Goal: Transaction & Acquisition: Obtain resource

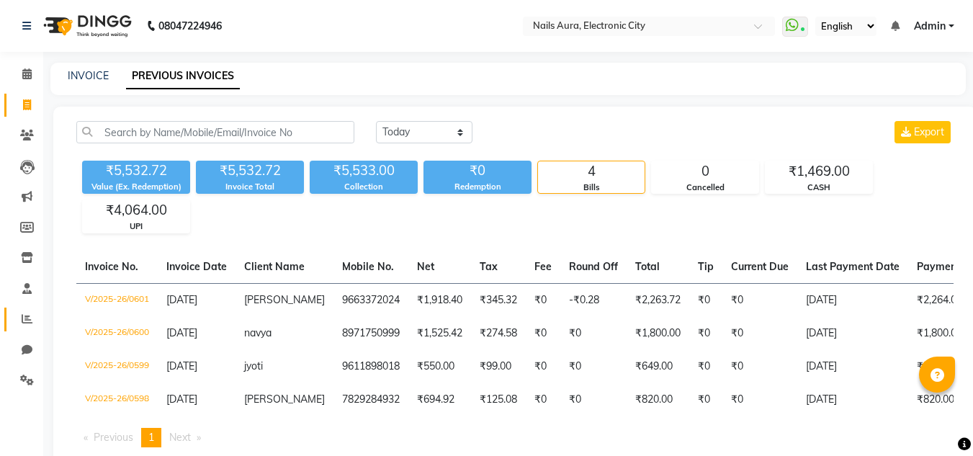
click at [28, 329] on link "Reports" at bounding box center [21, 320] width 35 height 24
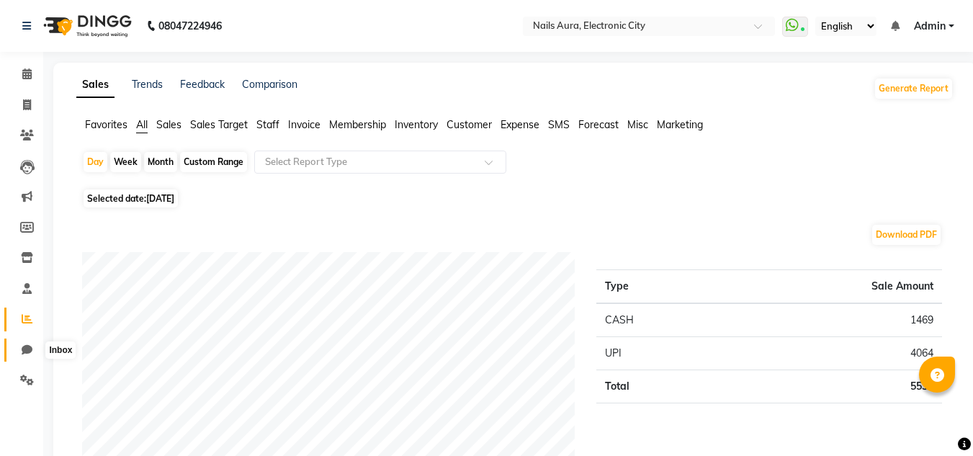
click at [27, 352] on icon at bounding box center [27, 349] width 11 height 11
select select "100"
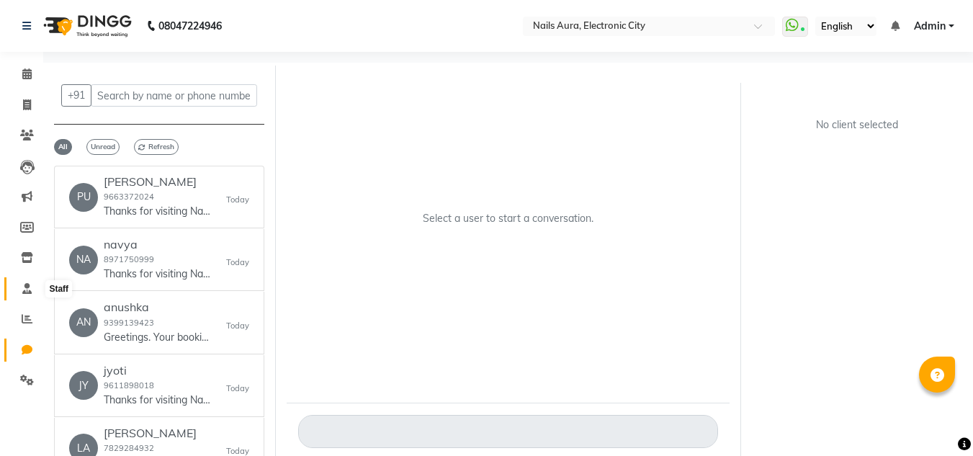
click at [22, 287] on icon at bounding box center [26, 288] width 9 height 11
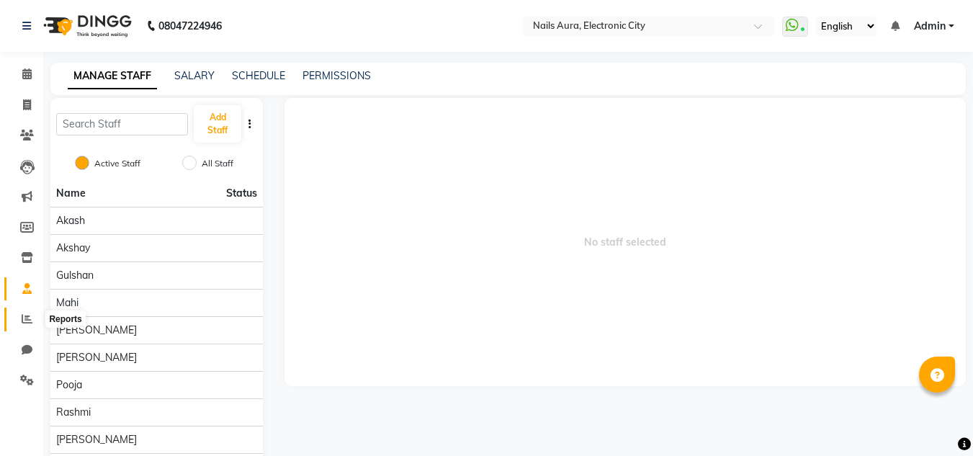
click at [30, 320] on icon at bounding box center [27, 318] width 11 height 11
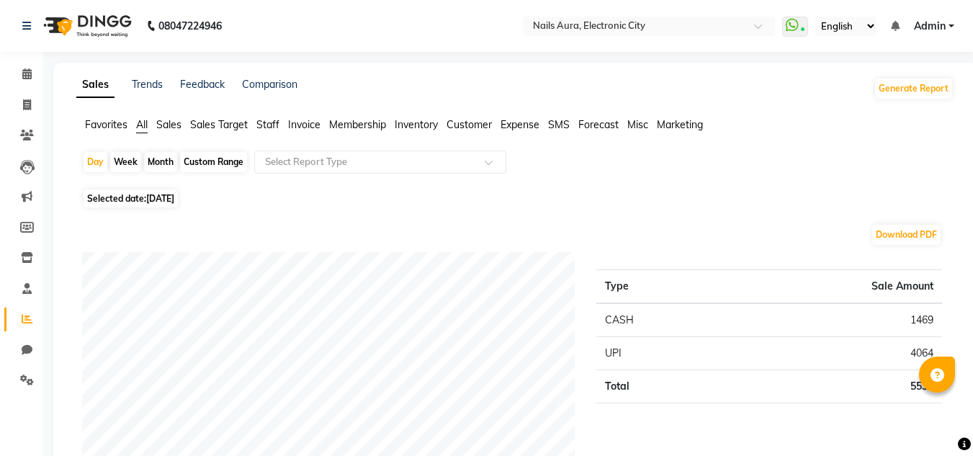
click at [150, 161] on div "Month" at bounding box center [160, 162] width 33 height 20
select select "9"
select select "2025"
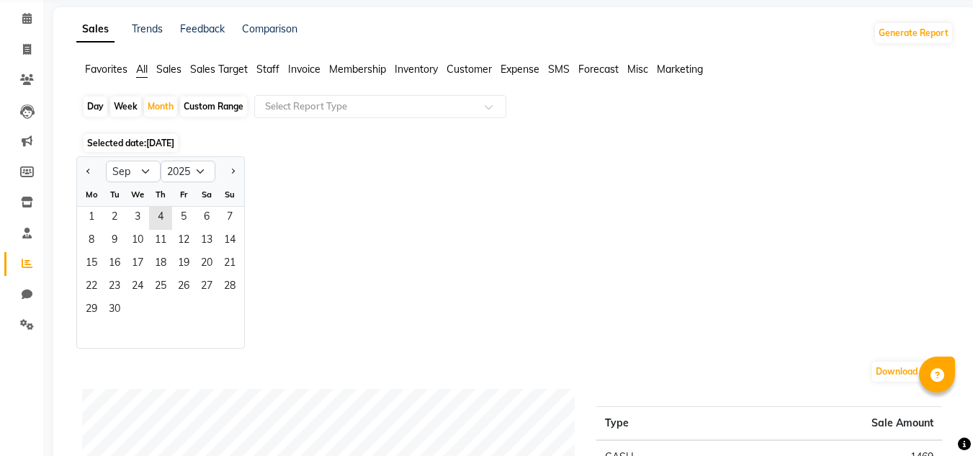
scroll to position [144, 0]
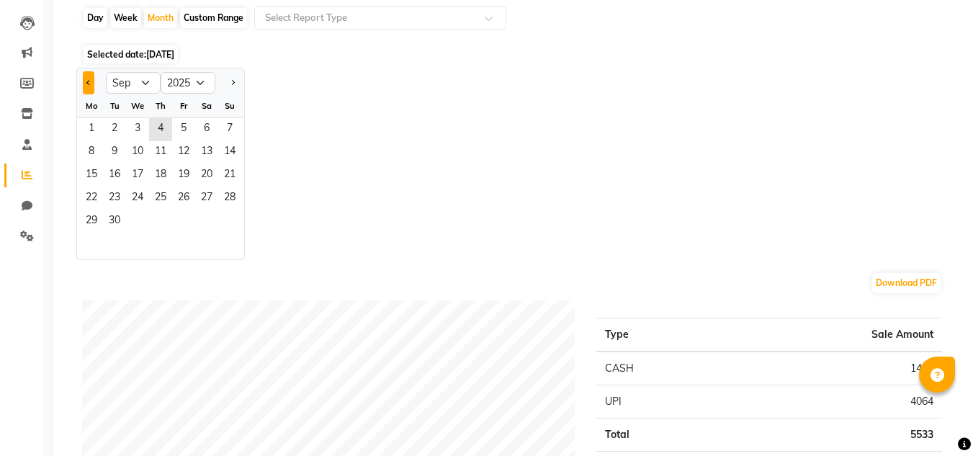
click at [87, 86] on button "Previous month" at bounding box center [89, 82] width 12 height 23
select select "8"
click at [180, 135] on span "1" at bounding box center [183, 129] width 23 height 23
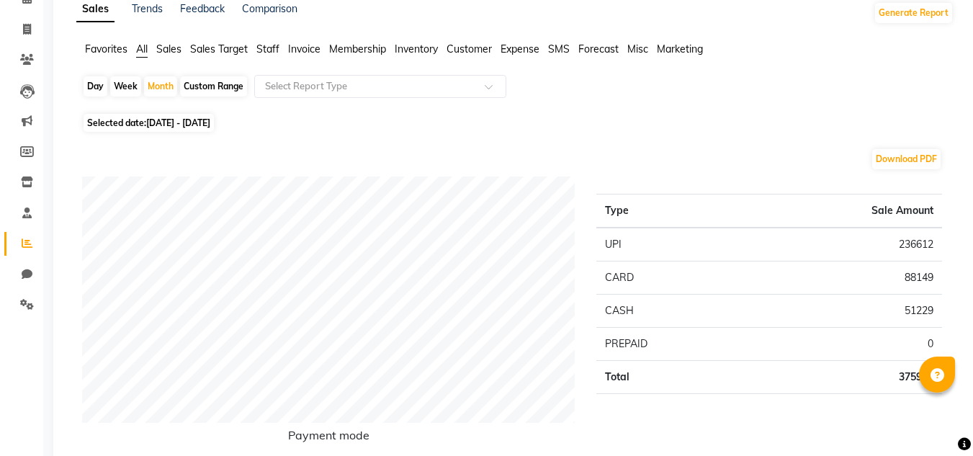
scroll to position [0, 0]
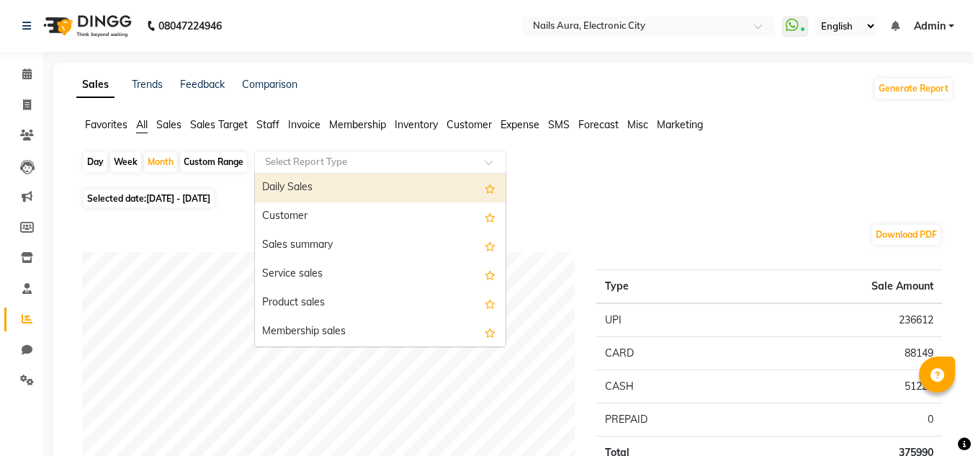
click at [460, 165] on input "text" at bounding box center [366, 162] width 208 height 14
click at [303, 127] on span "Invoice" at bounding box center [304, 124] width 32 height 13
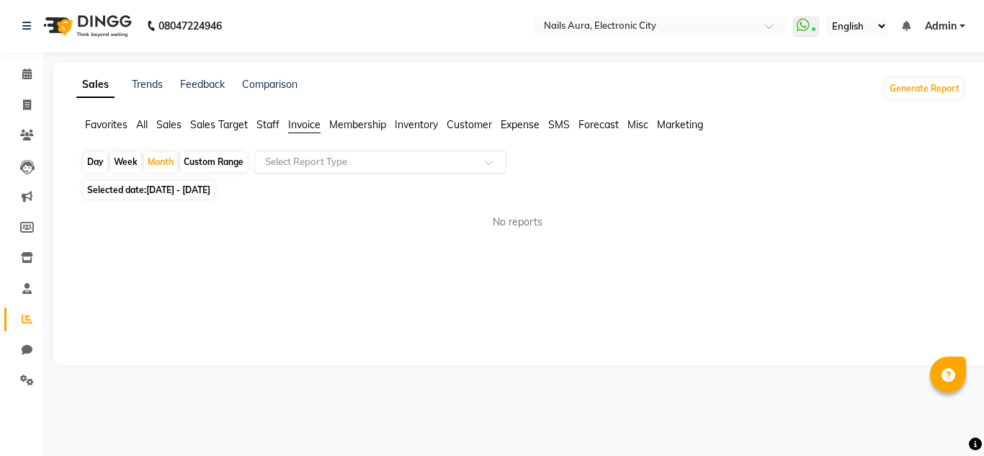
click at [433, 160] on input "text" at bounding box center [366, 162] width 208 height 14
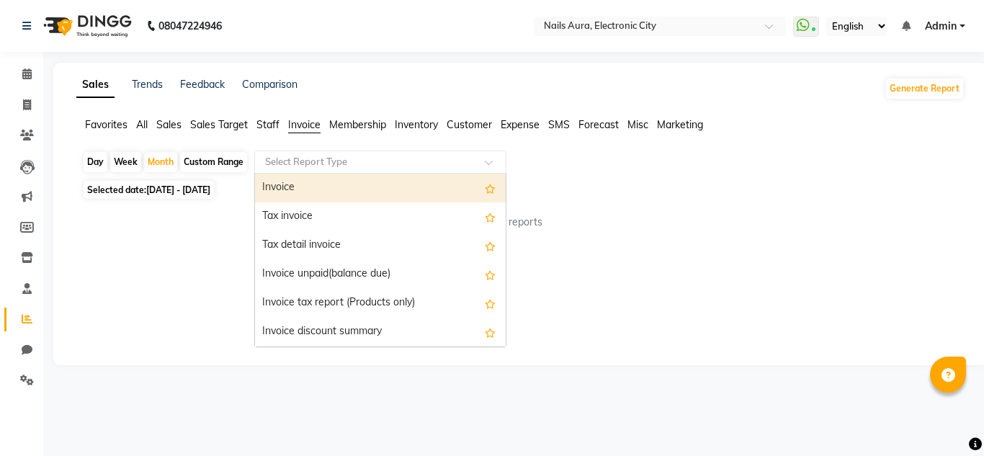
click at [435, 191] on div "Invoice" at bounding box center [380, 188] width 251 height 29
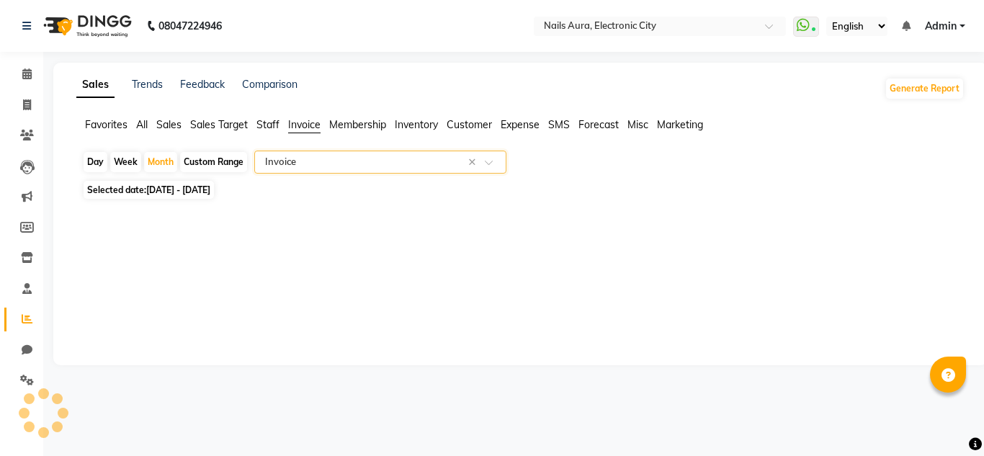
select select "full_report"
select select "csv"
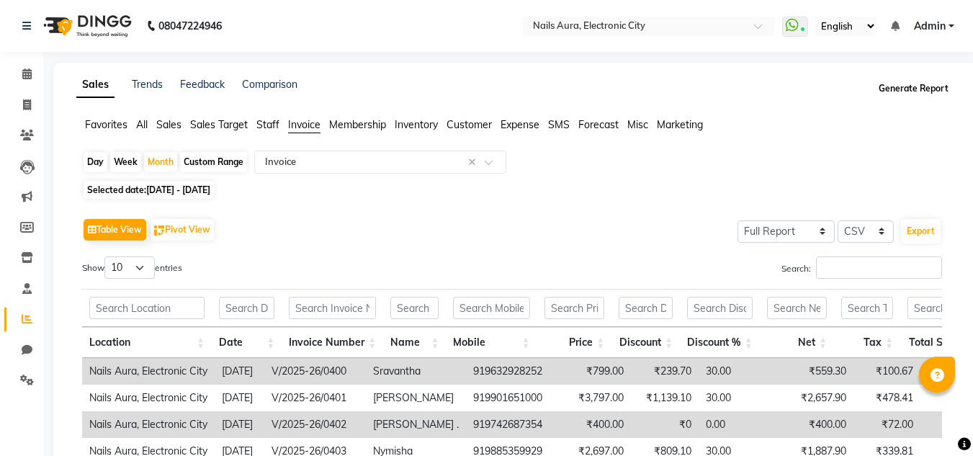
click at [903, 92] on button "Generate Report" at bounding box center [913, 89] width 77 height 20
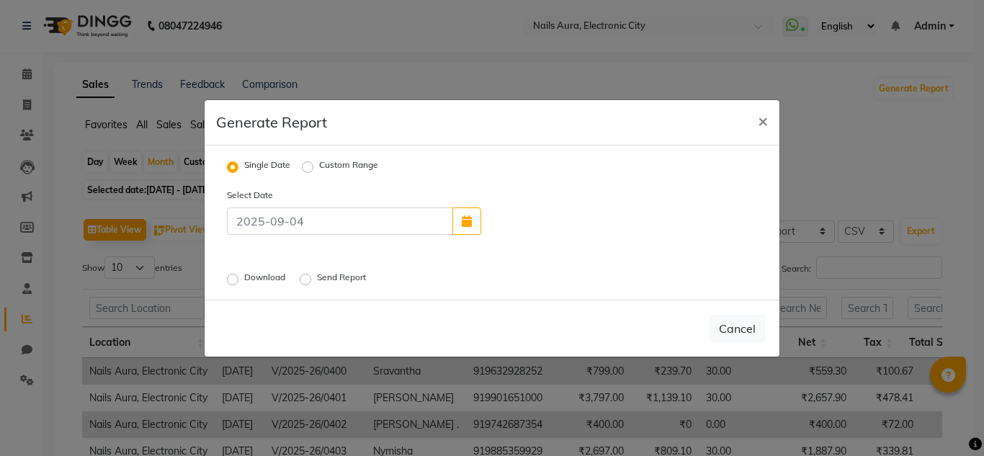
click at [244, 277] on label "Download" at bounding box center [266, 279] width 44 height 17
click at [230, 277] on input "Download" at bounding box center [235, 279] width 10 height 10
radio input "true"
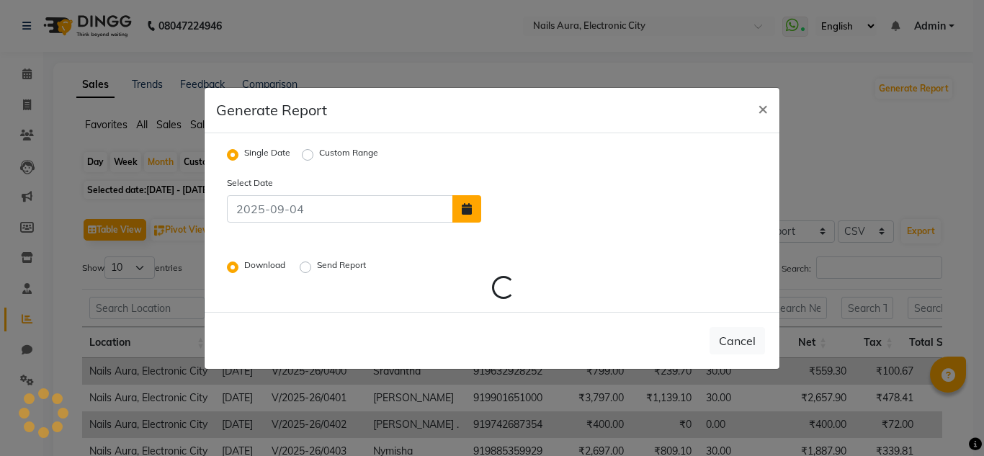
click at [467, 210] on icon "button" at bounding box center [467, 209] width 10 height 12
select select "9"
select select "2025"
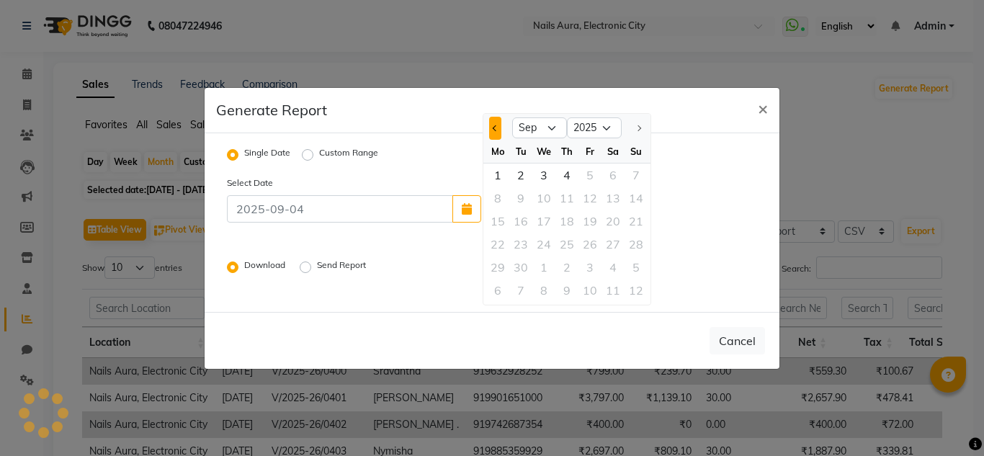
click at [499, 132] on button "Previous month" at bounding box center [495, 128] width 12 height 23
select select "8"
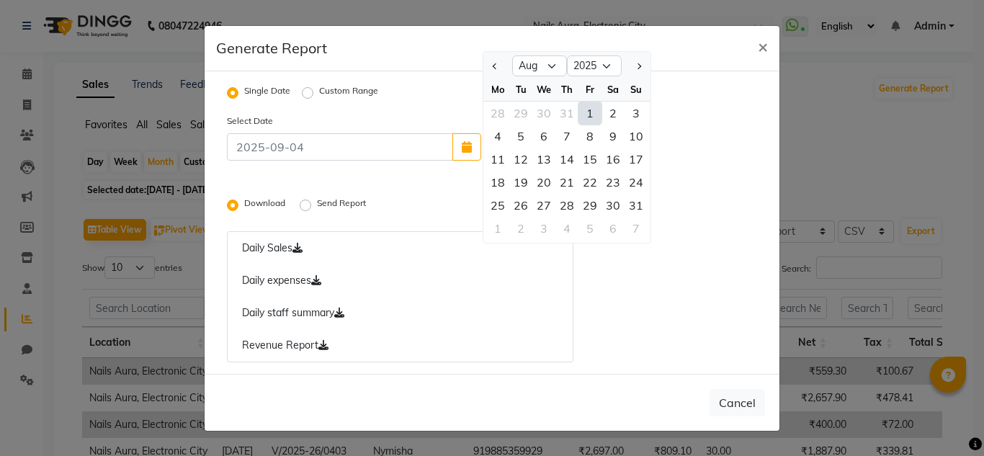
click at [594, 115] on div "1" at bounding box center [590, 113] width 23 height 23
type input "[DATE]"
radio input "false"
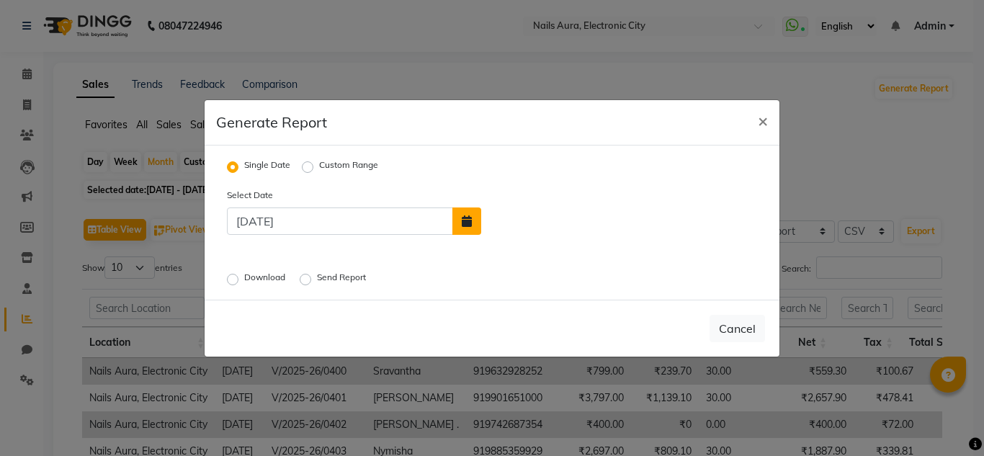
click at [462, 228] on button "button" at bounding box center [467, 221] width 29 height 27
select select "8"
select select "2025"
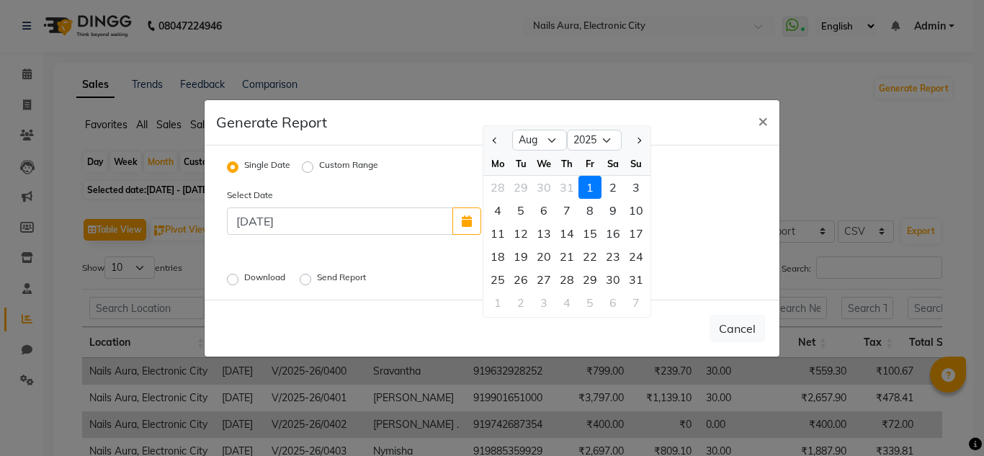
click at [319, 169] on label "Custom Range" at bounding box center [348, 167] width 59 height 17
click at [305, 169] on input "Custom Range" at bounding box center [310, 166] width 10 height 10
radio input "true"
select select "9"
select select "2025"
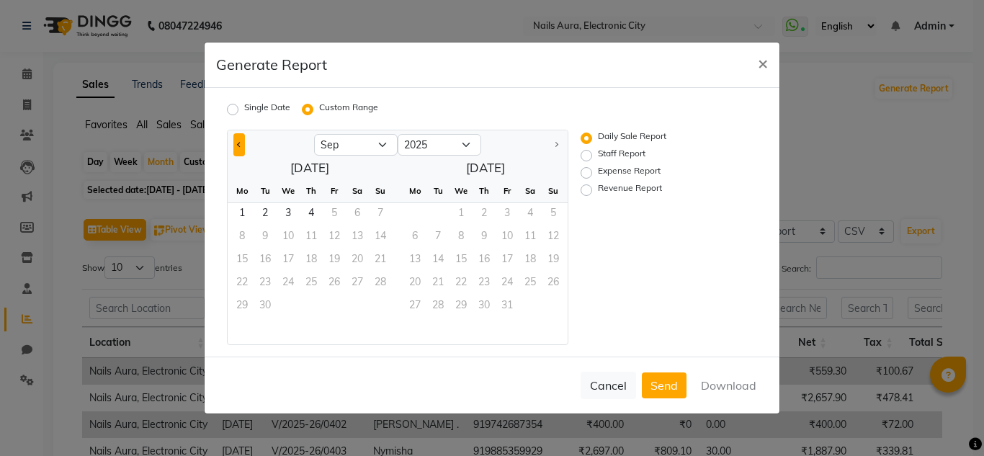
click at [238, 148] on button "Previous month" at bounding box center [239, 144] width 12 height 23
select select "8"
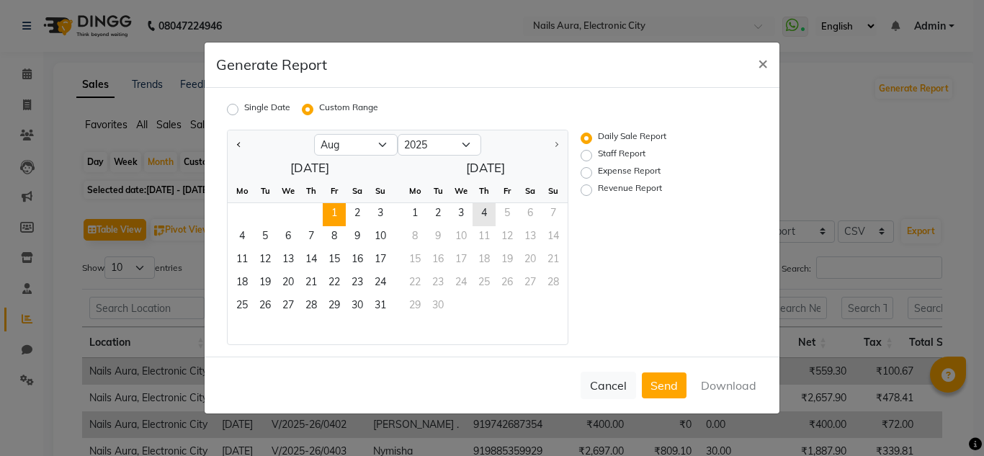
click at [339, 213] on span "1" at bounding box center [334, 214] width 23 height 23
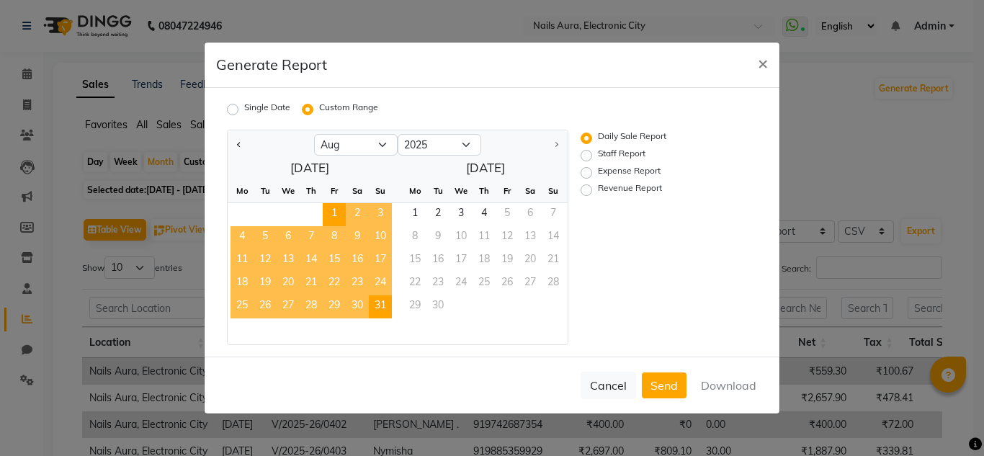
click at [383, 306] on span "31" at bounding box center [380, 306] width 23 height 23
click at [741, 375] on button "Download" at bounding box center [728, 386] width 73 height 26
click at [732, 391] on button "Download" at bounding box center [728, 386] width 73 height 26
click at [761, 61] on span "×" at bounding box center [763, 63] width 10 height 22
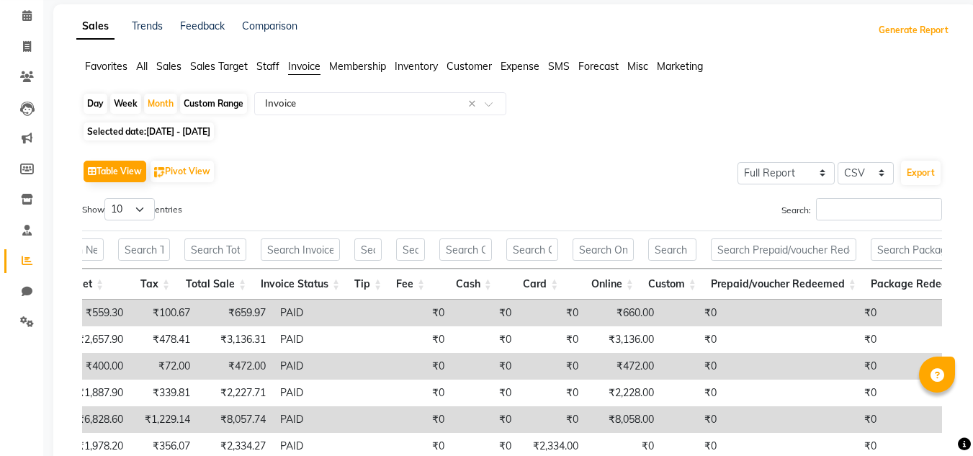
scroll to position [83, 0]
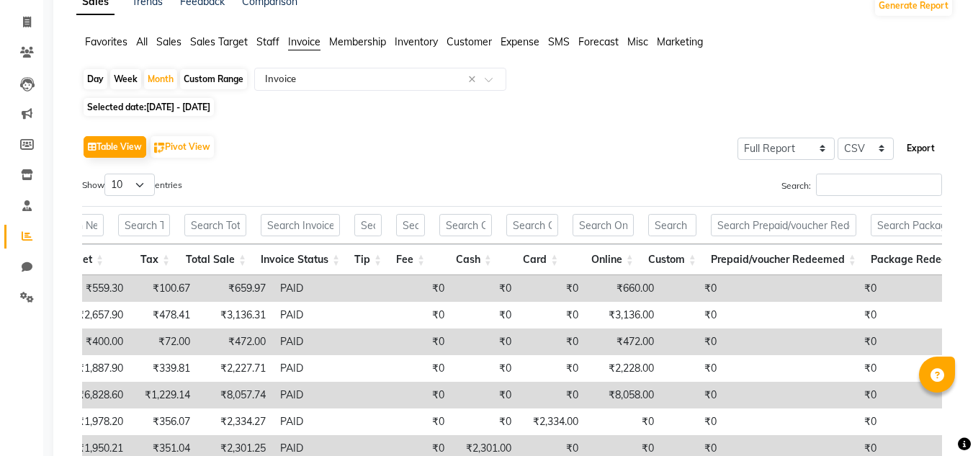
click at [921, 148] on button "Export" at bounding box center [921, 148] width 40 height 24
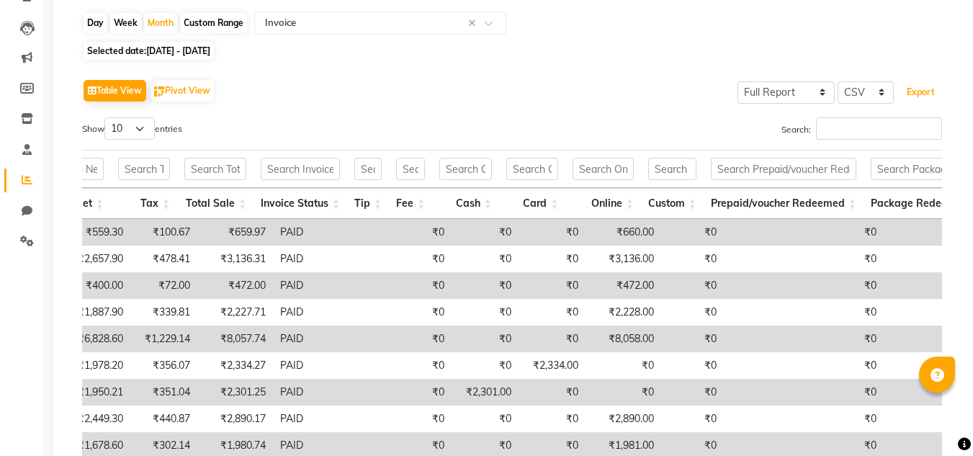
scroll to position [0, 0]
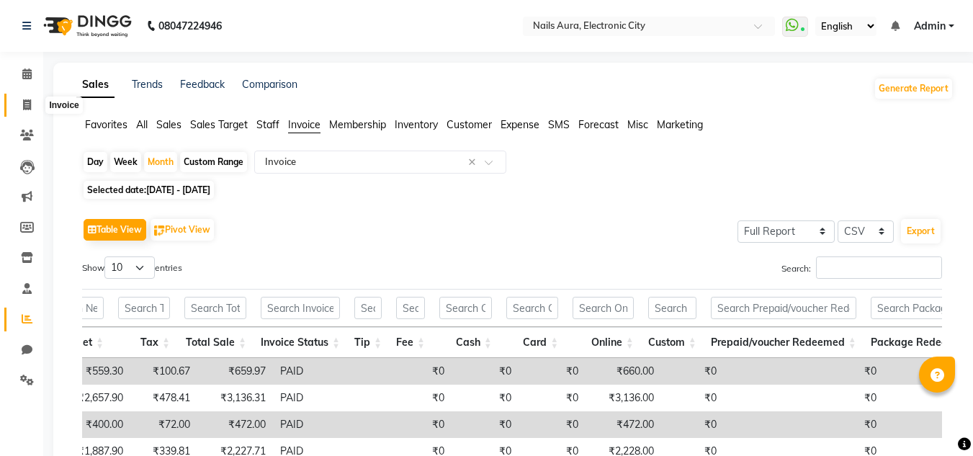
click at [21, 110] on span at bounding box center [26, 105] width 25 height 17
select select "service"
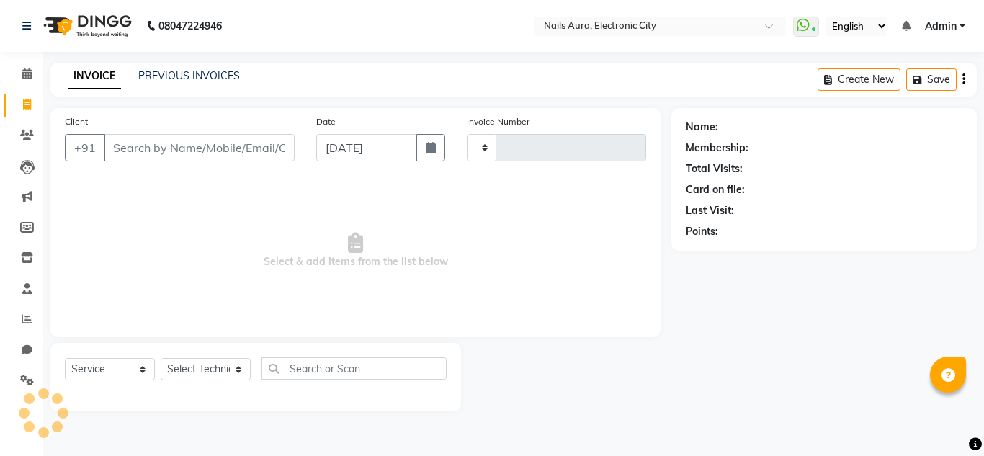
type input "0602"
select select "8179"
click at [187, 79] on link "PREVIOUS INVOICES" at bounding box center [189, 75] width 102 height 13
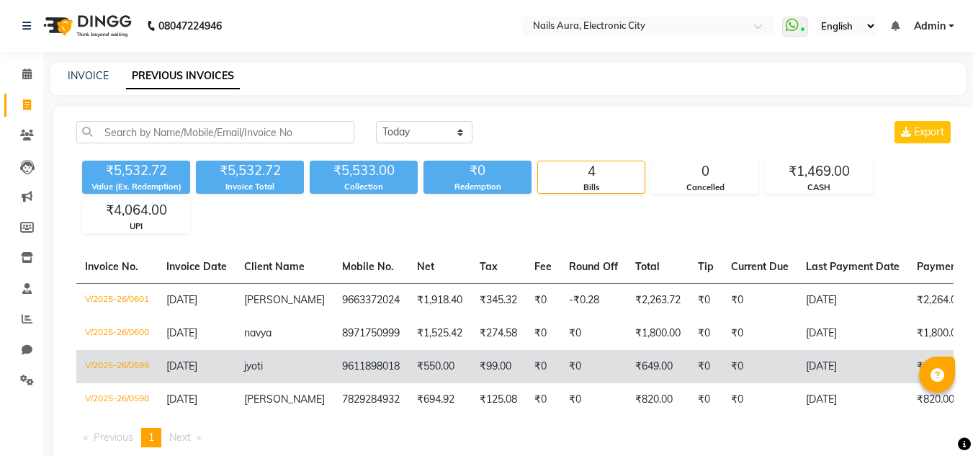
click at [871, 358] on td "[DATE]" at bounding box center [853, 366] width 111 height 33
